Goal: Task Accomplishment & Management: Manage account settings

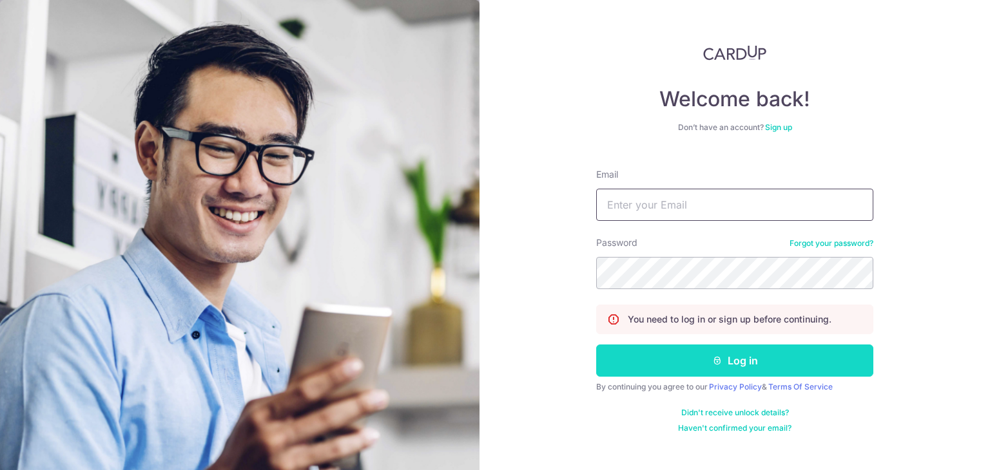
type input "[EMAIL_ADDRESS][DOMAIN_NAME]"
click at [679, 370] on button "Log in" at bounding box center [734, 361] width 277 height 32
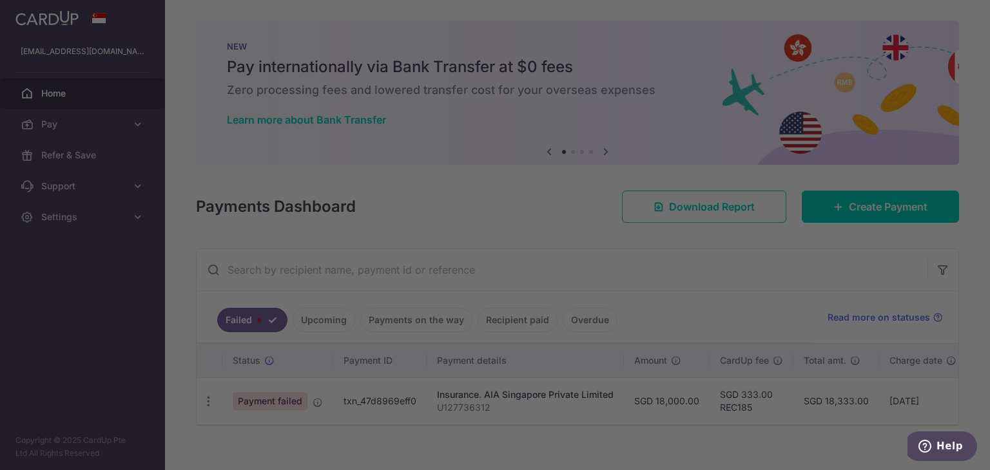
click at [276, 383] on div at bounding box center [499, 237] width 999 height 475
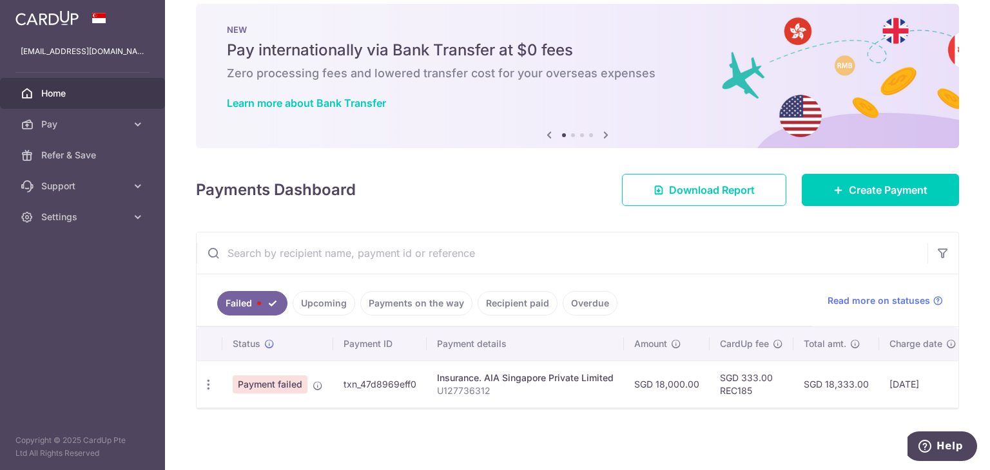
scroll to position [22, 0]
click at [286, 376] on span "Payment failed" at bounding box center [270, 385] width 75 height 18
click at [339, 369] on td "txn_47d8969eff0" at bounding box center [379, 384] width 93 height 47
click at [365, 374] on td "txn_47d8969eff0" at bounding box center [379, 384] width 93 height 47
click at [125, 130] on span "Pay" at bounding box center [83, 124] width 85 height 13
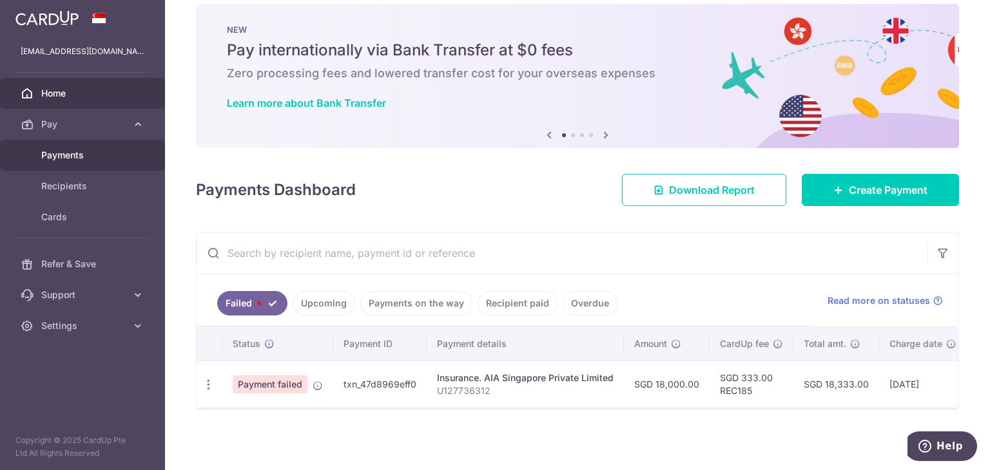
click at [75, 158] on span "Payments" at bounding box center [83, 155] width 85 height 13
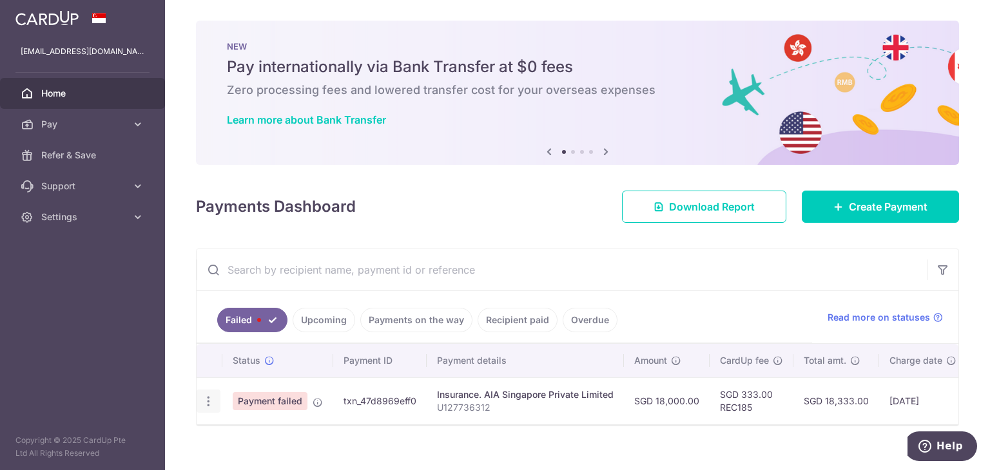
click at [205, 397] on icon "button" at bounding box center [209, 402] width 14 height 14
click at [255, 432] on span "Update payment" at bounding box center [277, 436] width 88 height 15
radio input "true"
type input "18,000.00"
type input "U127736312"
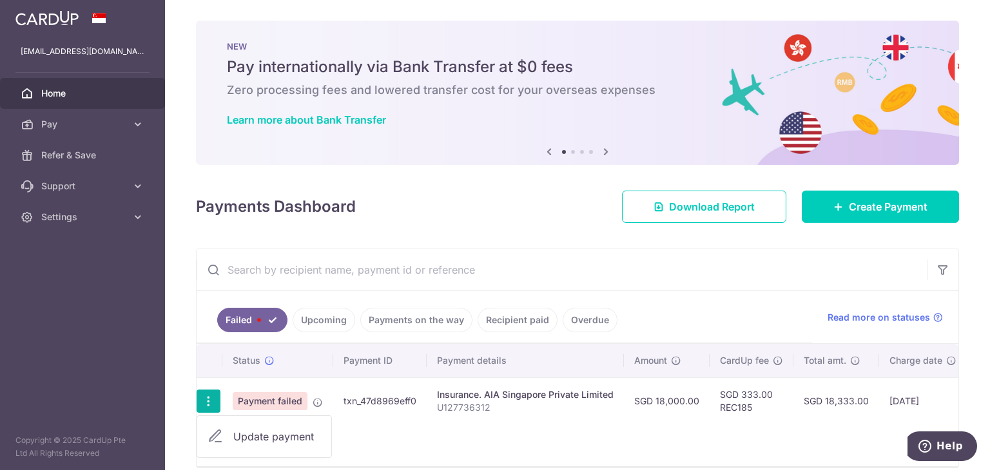
type input "REC185"
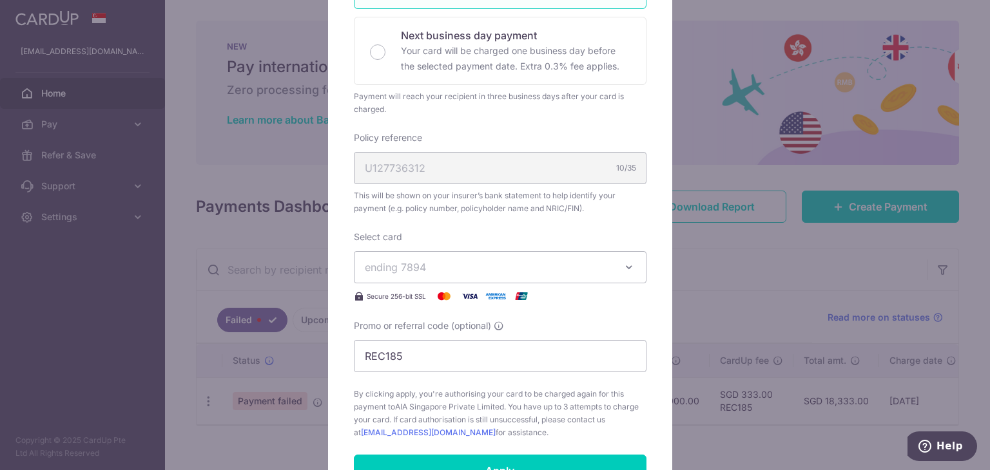
scroll to position [322, 0]
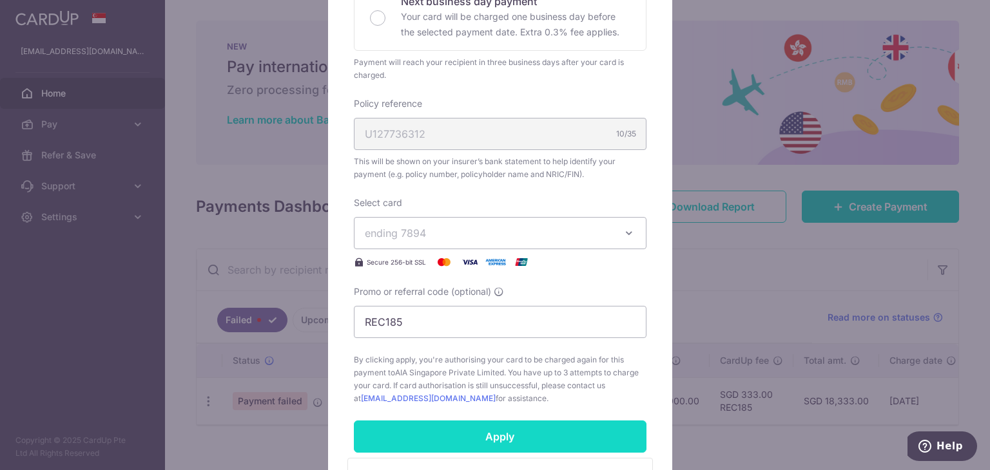
click at [576, 434] on input "Apply" at bounding box center [500, 437] width 293 height 32
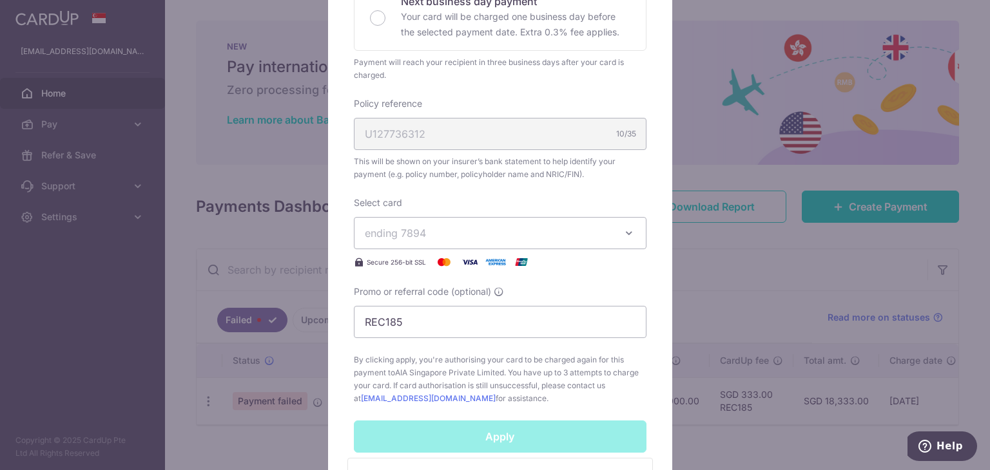
scroll to position [271, 0]
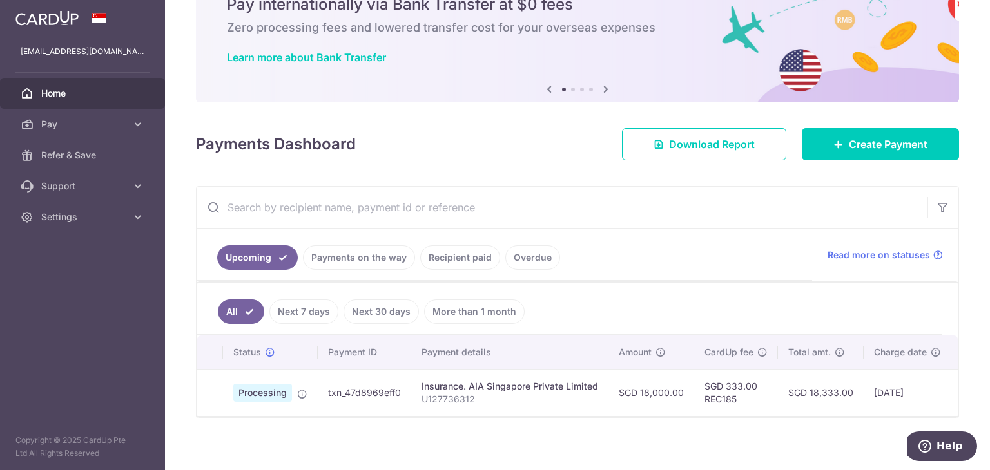
scroll to position [64, 0]
